Goal: Transaction & Acquisition: Purchase product/service

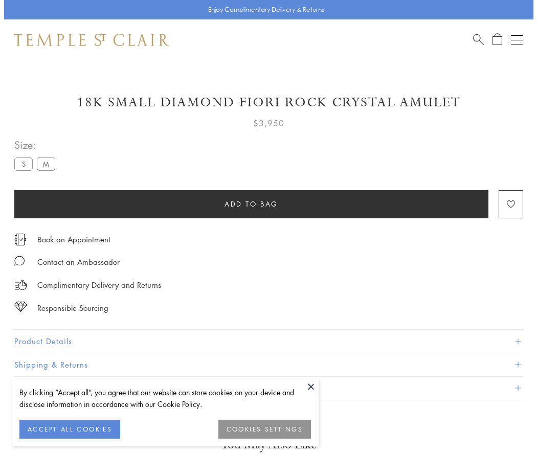
scroll to position [2, 0]
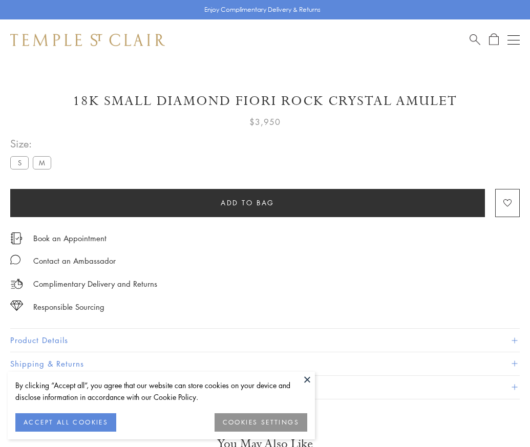
click at [247, 202] on span "Add to bag" at bounding box center [247, 202] width 54 height 11
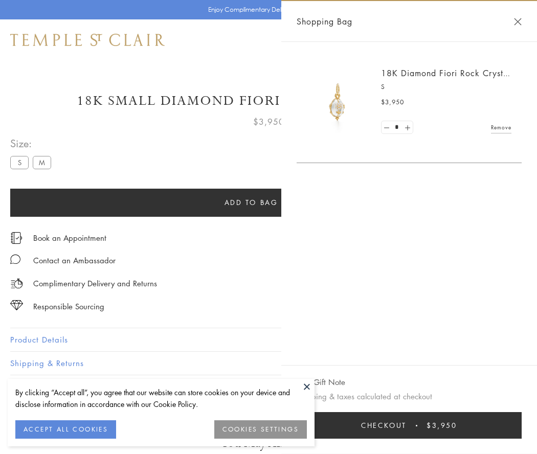
click at [407, 426] on span "Checkout" at bounding box center [384, 425] width 46 height 11
